Goal: Task Accomplishment & Management: Complete application form

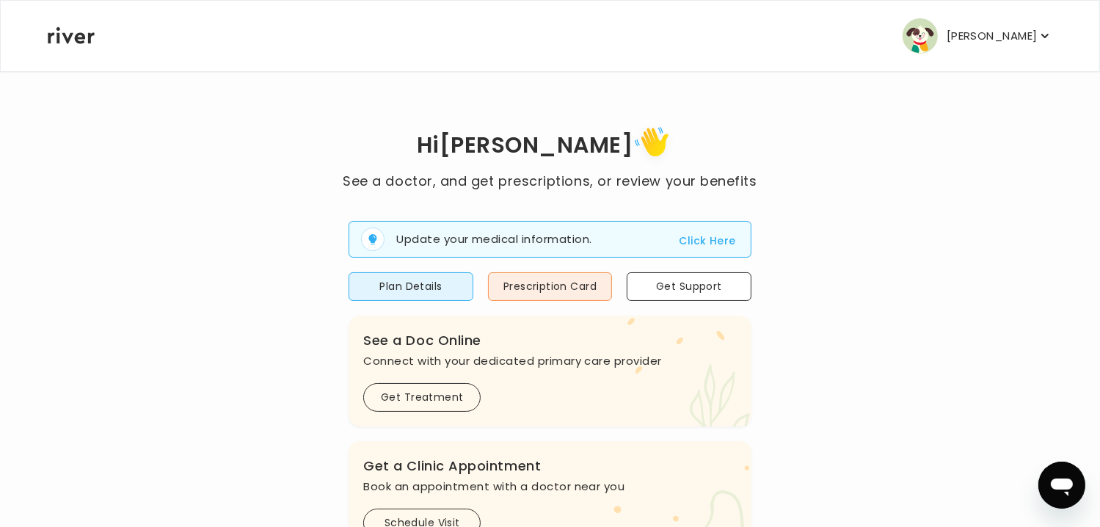
click at [993, 34] on p "[PERSON_NAME]" at bounding box center [992, 36] width 91 height 21
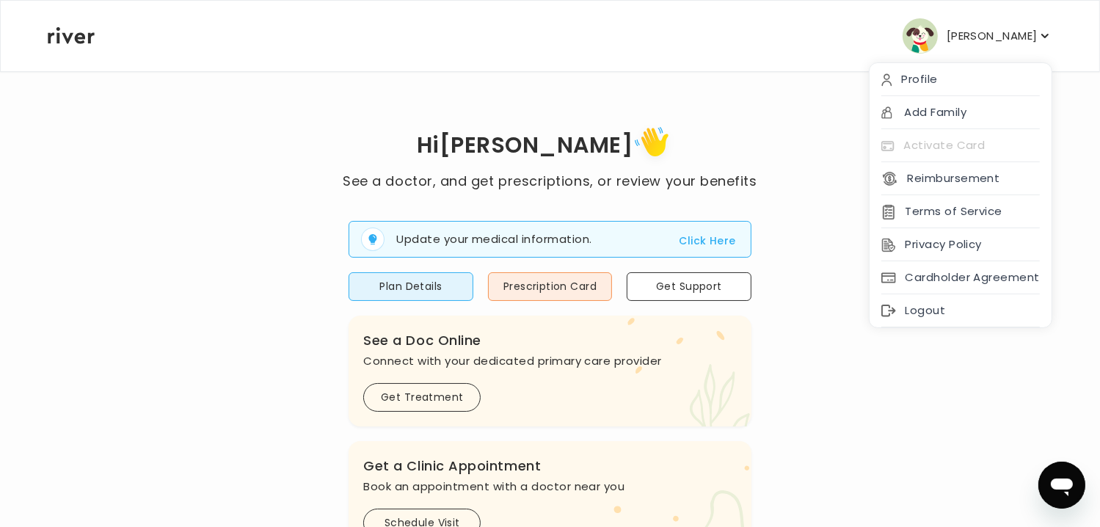
click at [796, 338] on div "Hi [PERSON_NAME] See a doctor, and get prescriptions, or review your benefits U…" at bounding box center [550, 525] width 1006 height 807
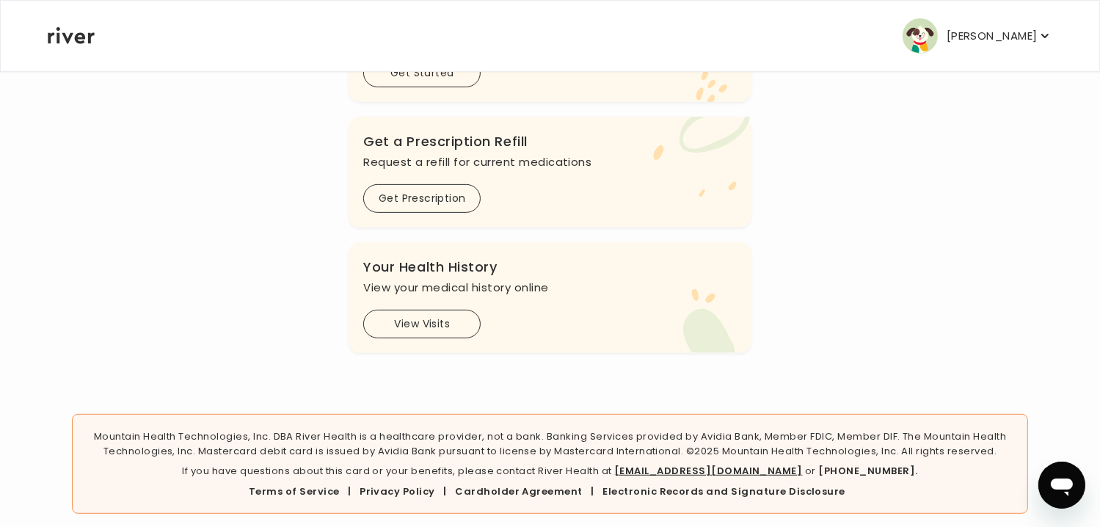
scroll to position [584, 0]
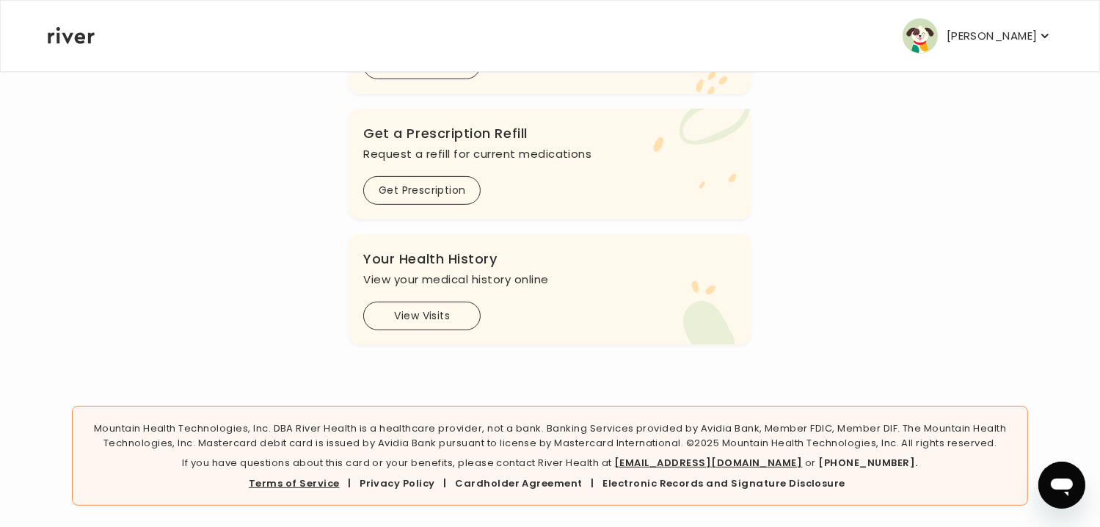
click at [329, 479] on link "Terms of Service" at bounding box center [294, 483] width 91 height 14
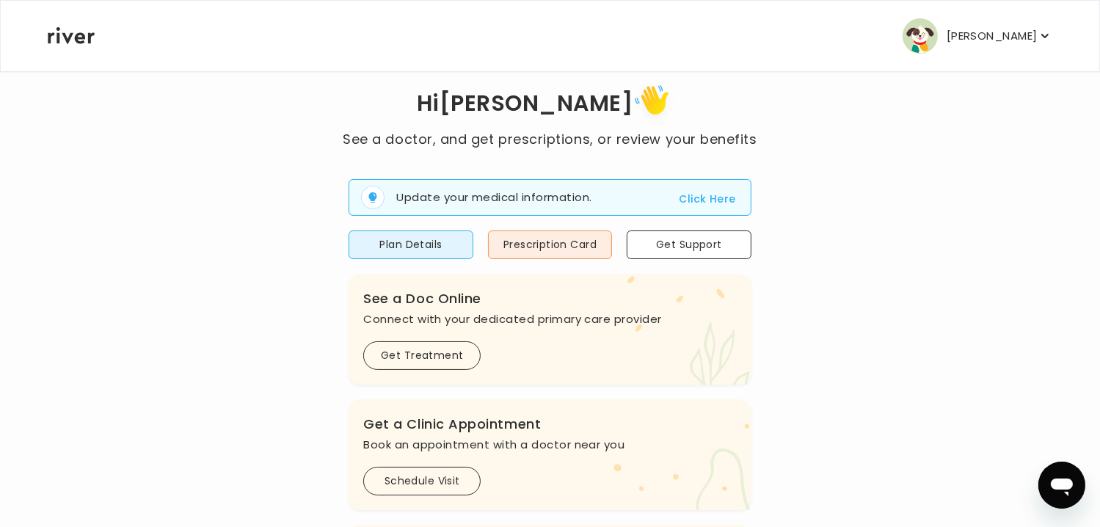
scroll to position [0, 0]
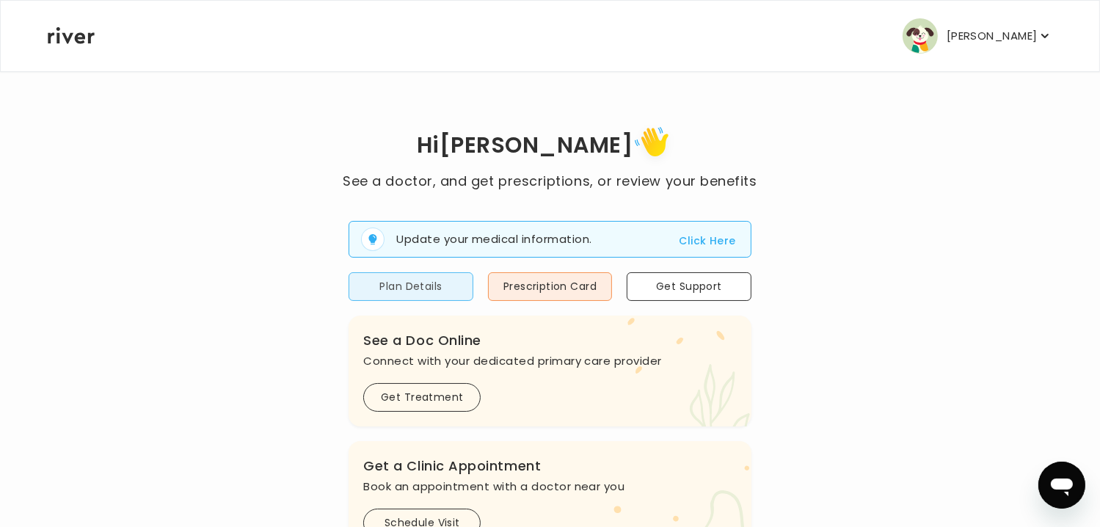
click at [449, 285] on button "Plan Details" at bounding box center [411, 286] width 124 height 29
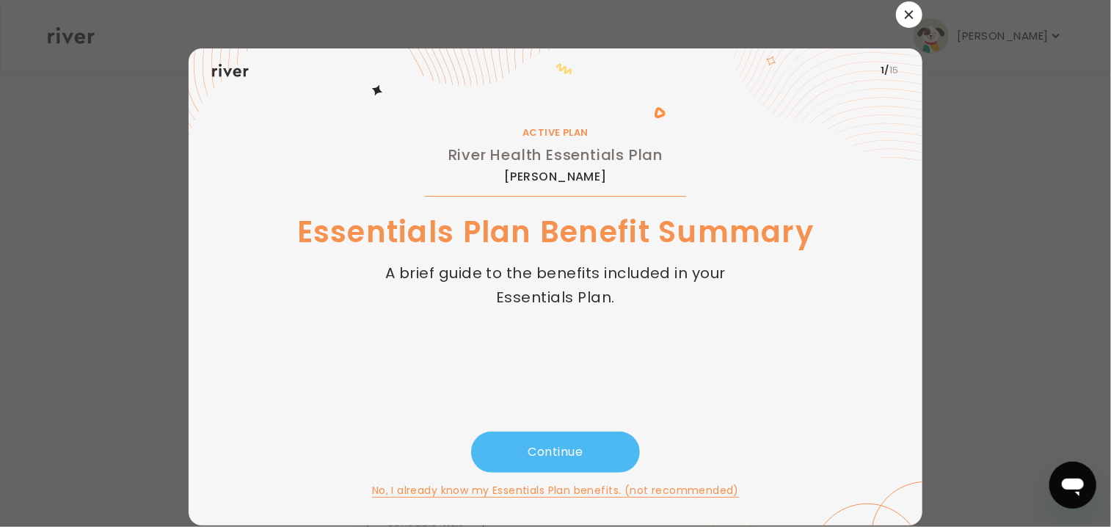
click at [560, 455] on button "Continue" at bounding box center [555, 452] width 169 height 41
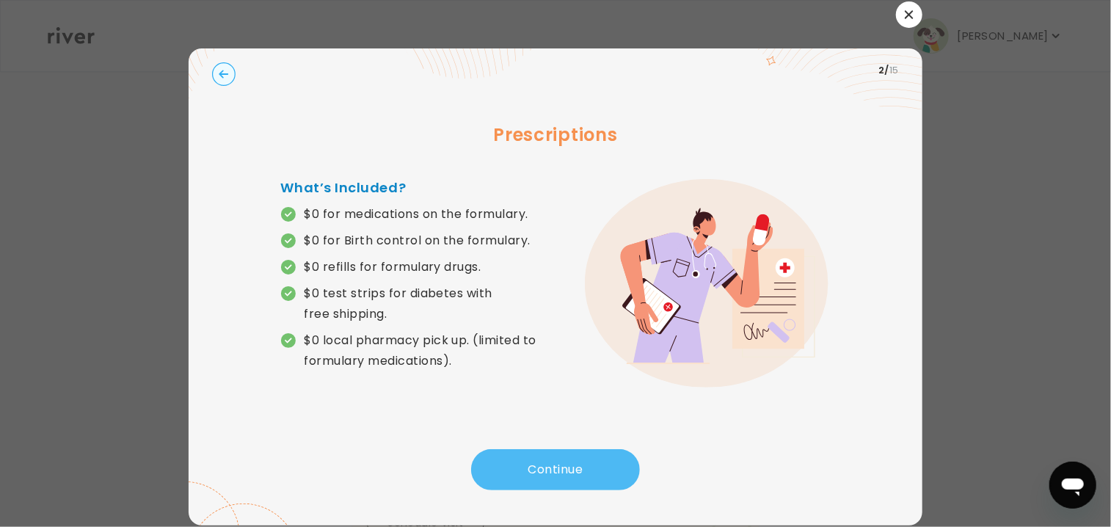
click at [560, 455] on button "Continue" at bounding box center [555, 469] width 169 height 41
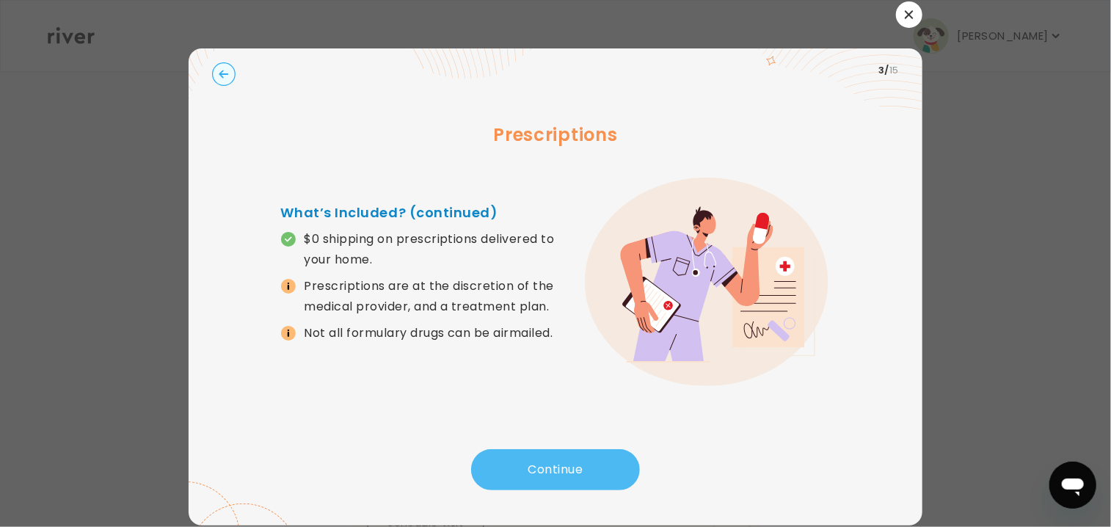
click at [560, 455] on button "Continue" at bounding box center [555, 469] width 169 height 41
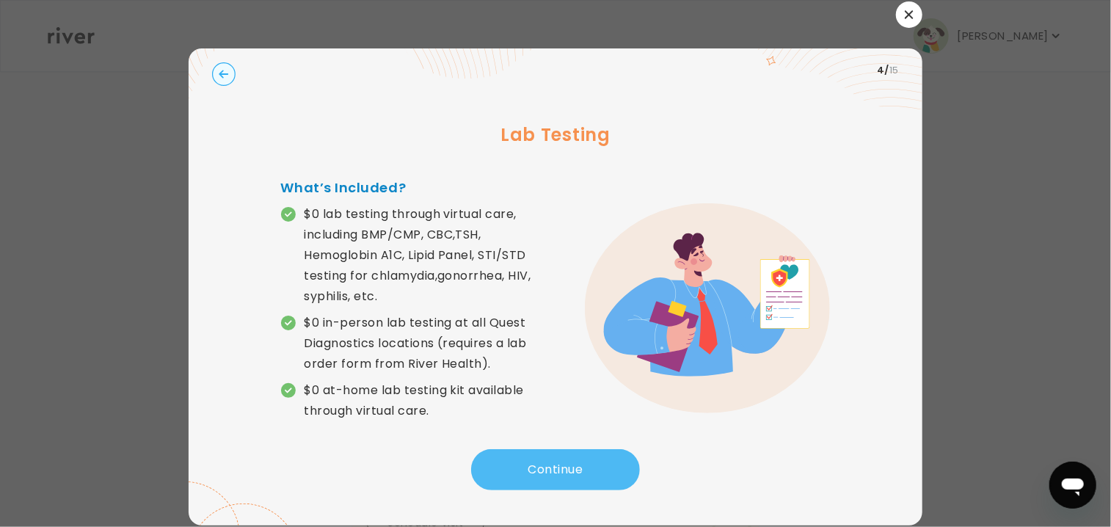
click at [560, 455] on button "Continue" at bounding box center [555, 469] width 169 height 41
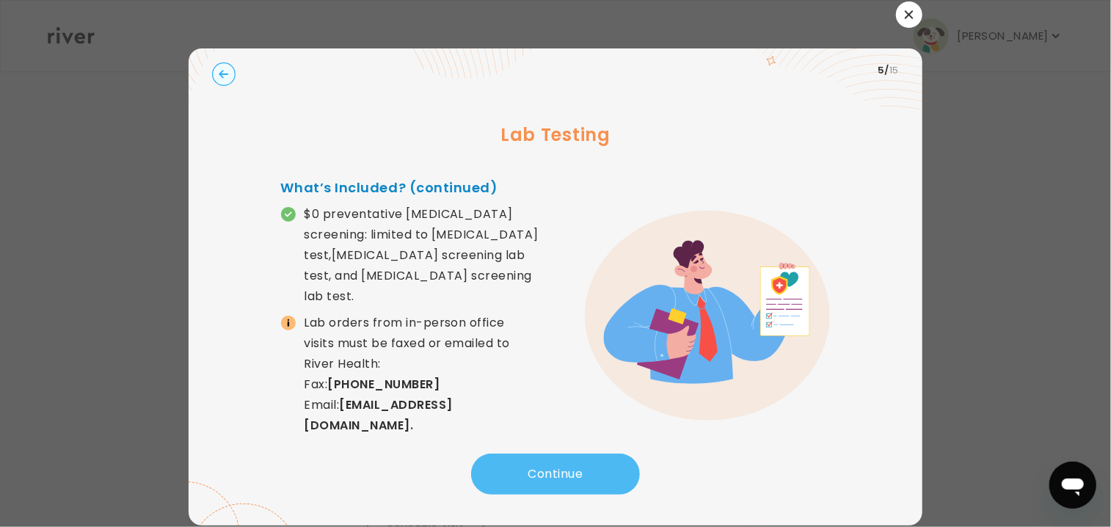
click at [560, 455] on button "Continue" at bounding box center [555, 474] width 169 height 41
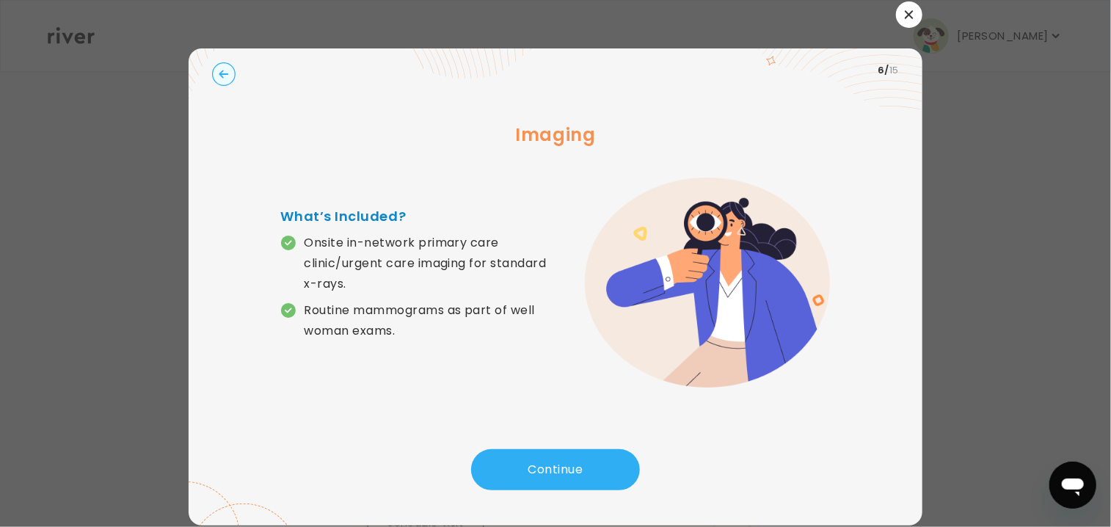
click at [222, 77] on circle "button" at bounding box center [224, 74] width 23 height 23
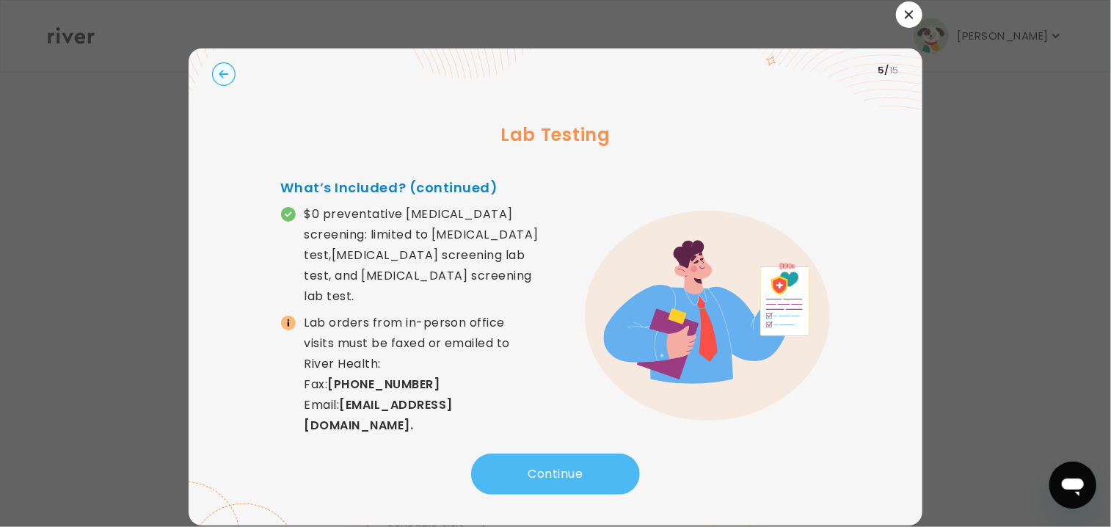
click at [552, 454] on button "Continue" at bounding box center [555, 474] width 169 height 41
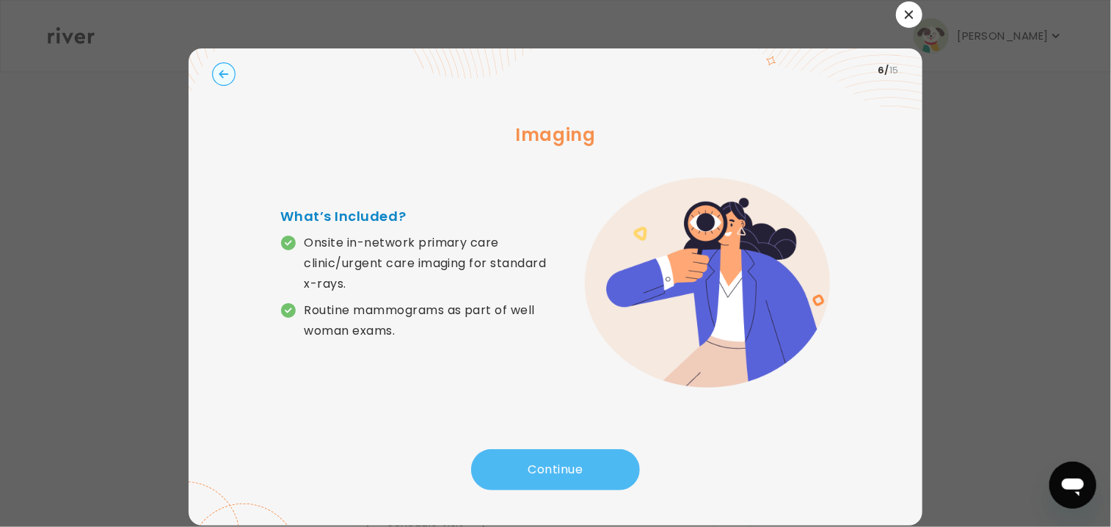
click at [552, 453] on button "Continue" at bounding box center [555, 469] width 169 height 41
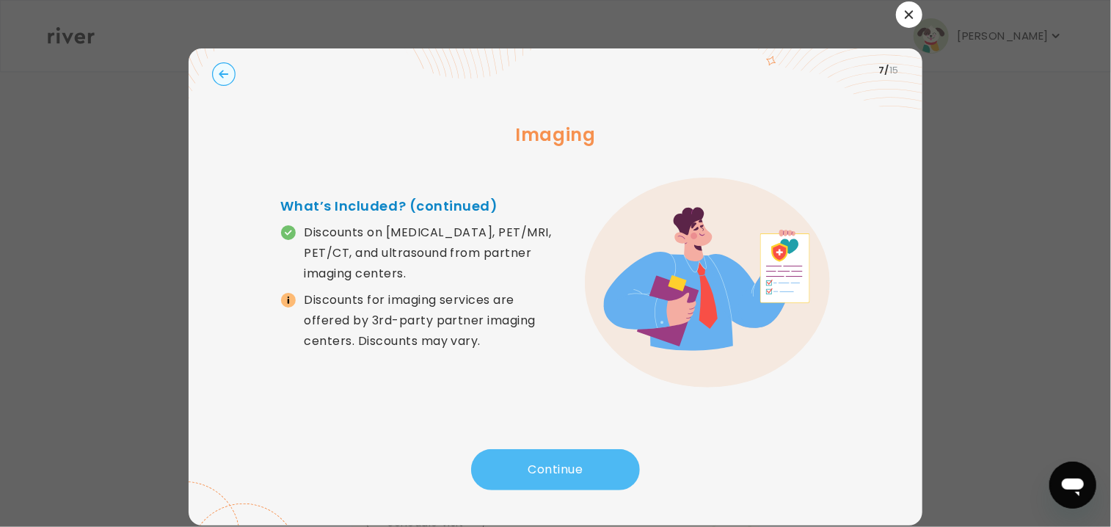
click at [552, 464] on button "Continue" at bounding box center [555, 469] width 169 height 41
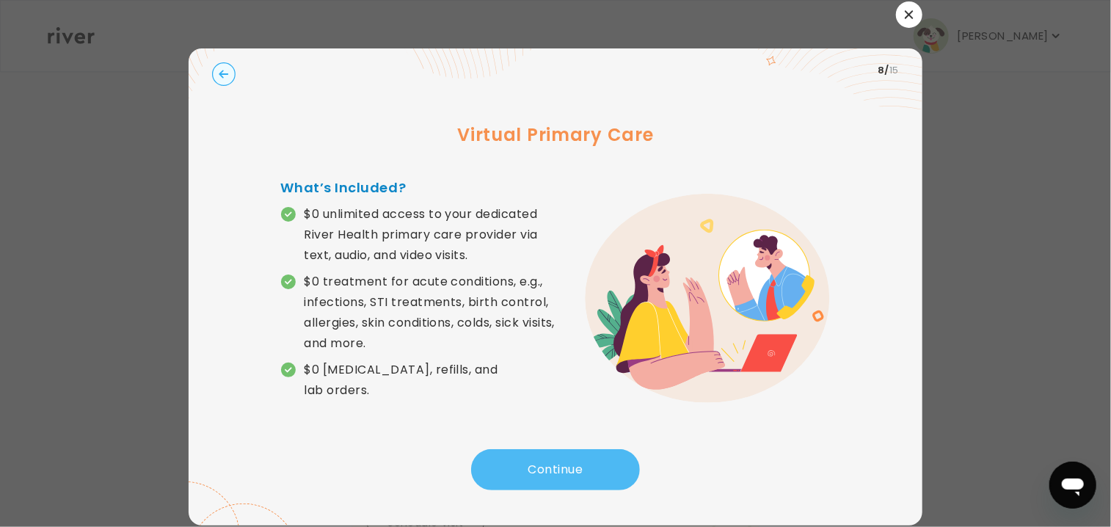
click at [552, 464] on button "Continue" at bounding box center [555, 469] width 169 height 41
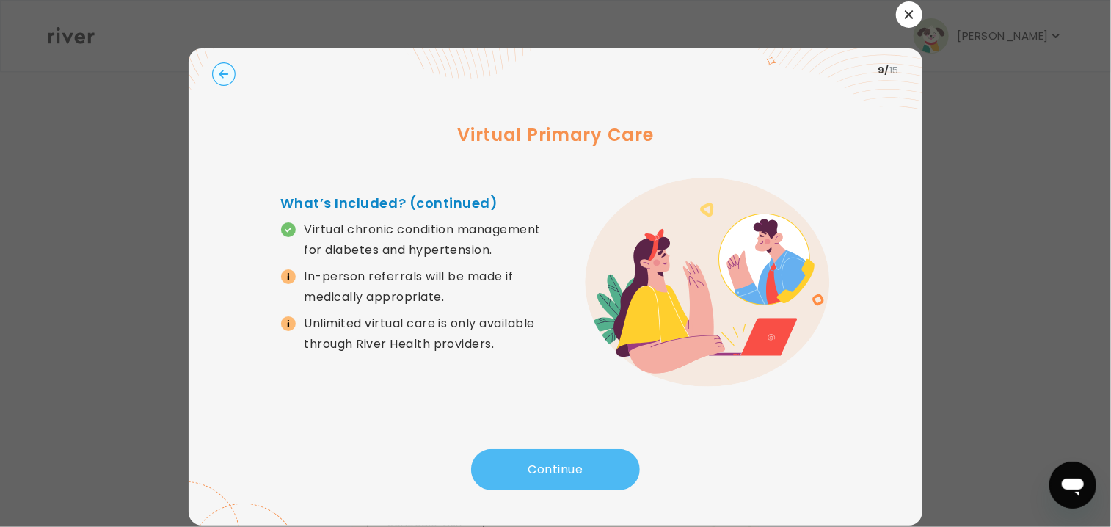
click at [552, 464] on button "Continue" at bounding box center [555, 469] width 169 height 41
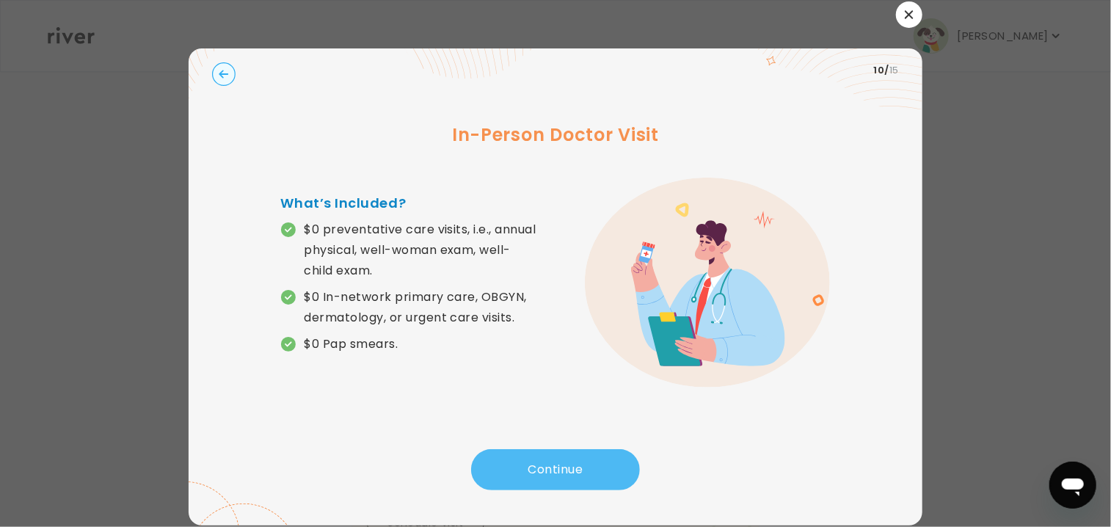
click at [552, 464] on button "Continue" at bounding box center [555, 469] width 169 height 41
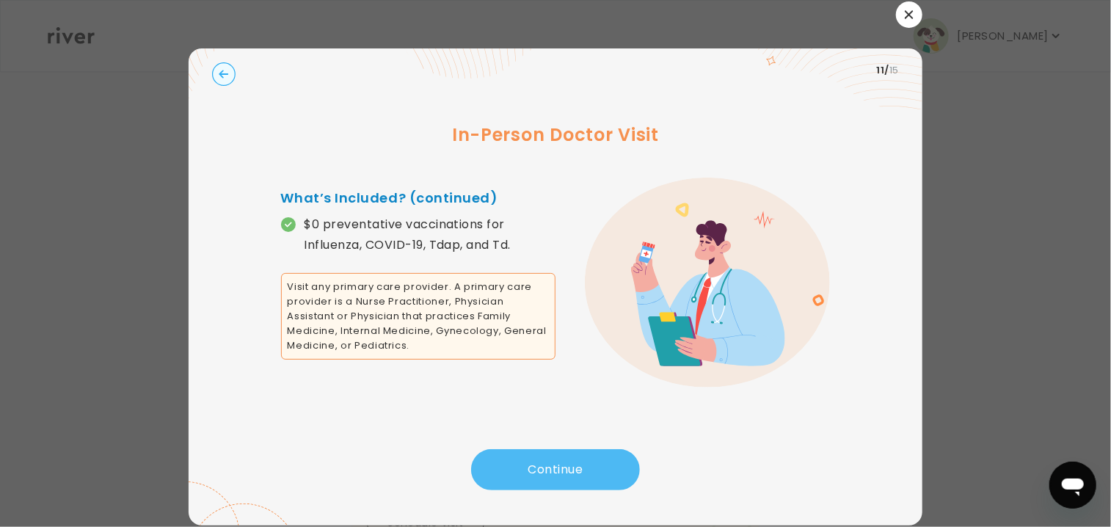
click at [553, 466] on button "Continue" at bounding box center [555, 469] width 169 height 41
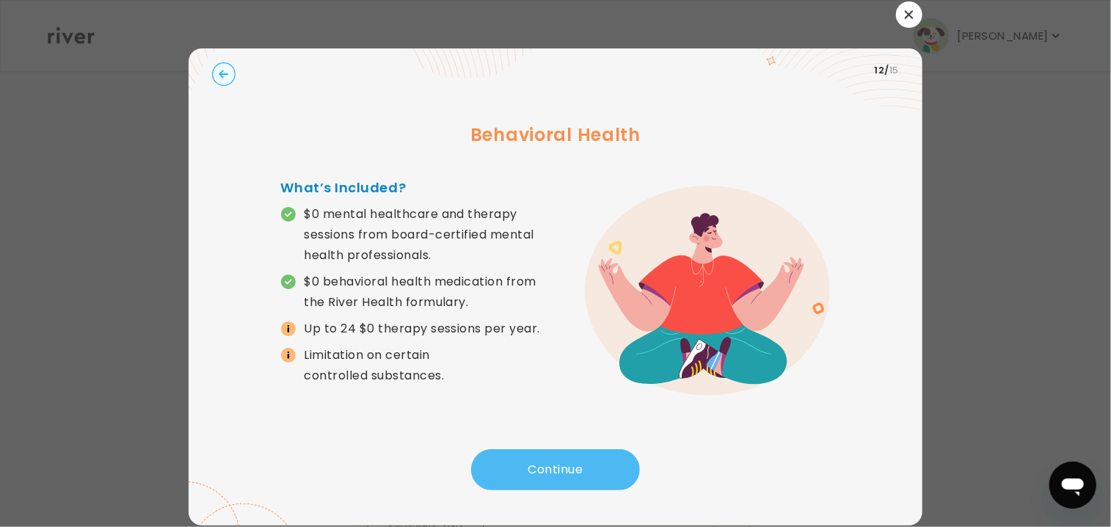
click at [553, 466] on button "Continue" at bounding box center [555, 469] width 169 height 41
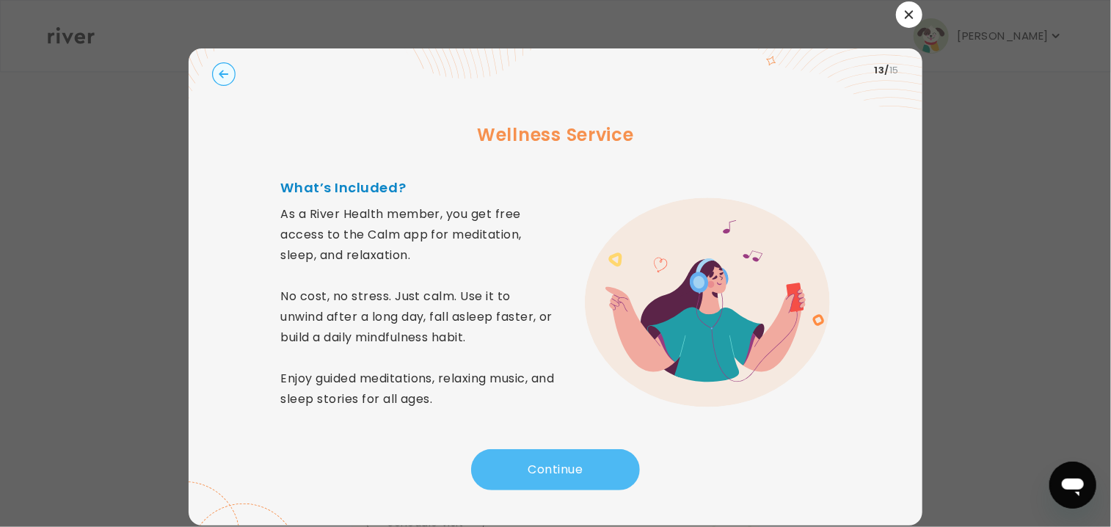
click at [553, 466] on button "Continue" at bounding box center [555, 469] width 169 height 41
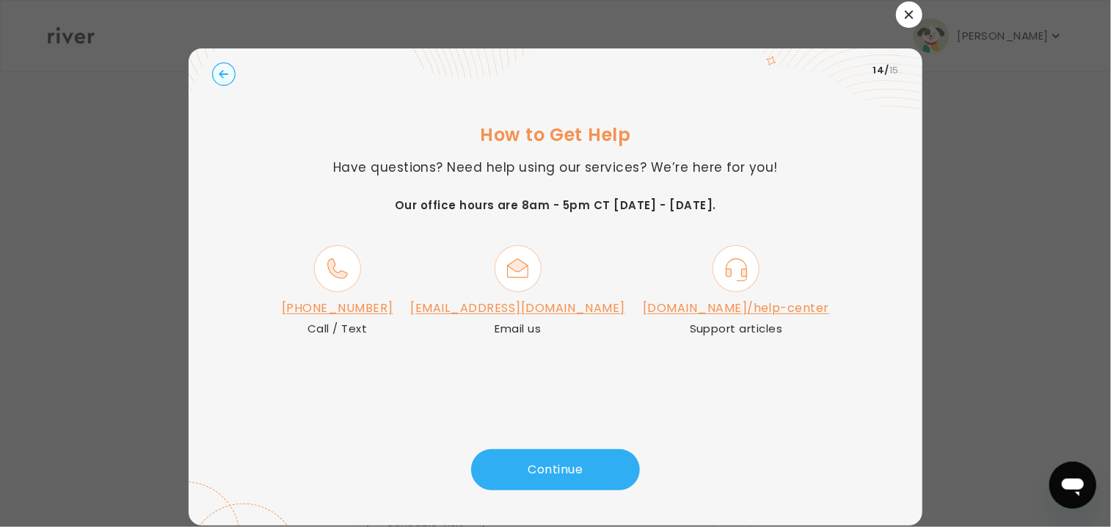
click at [907, 12] on icon "button" at bounding box center [909, 14] width 8 height 8
